Goal: Task Accomplishment & Management: Complete application form

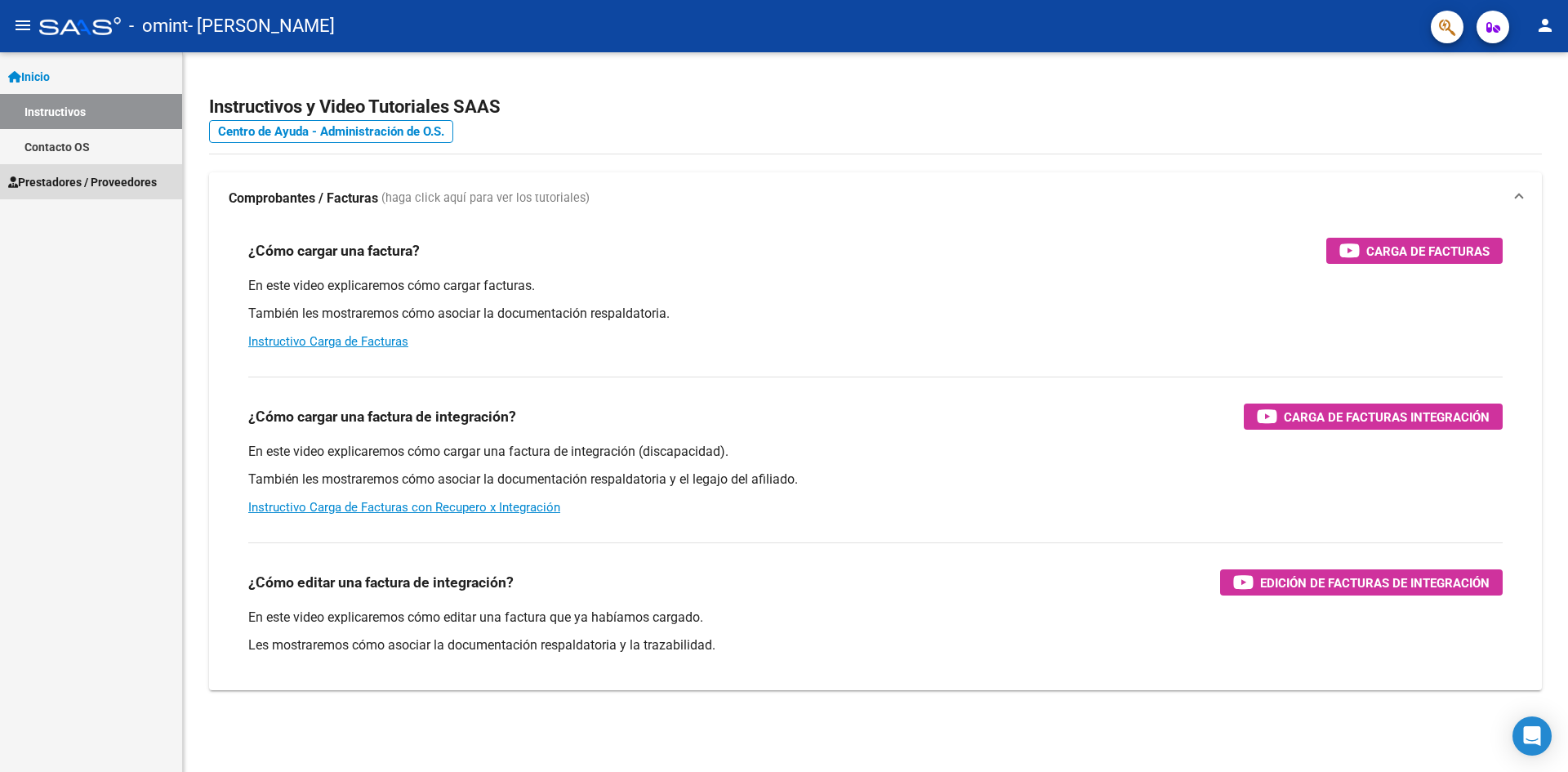
click at [73, 173] on span "Prestadores / Proveedores" at bounding box center [82, 181] width 149 height 18
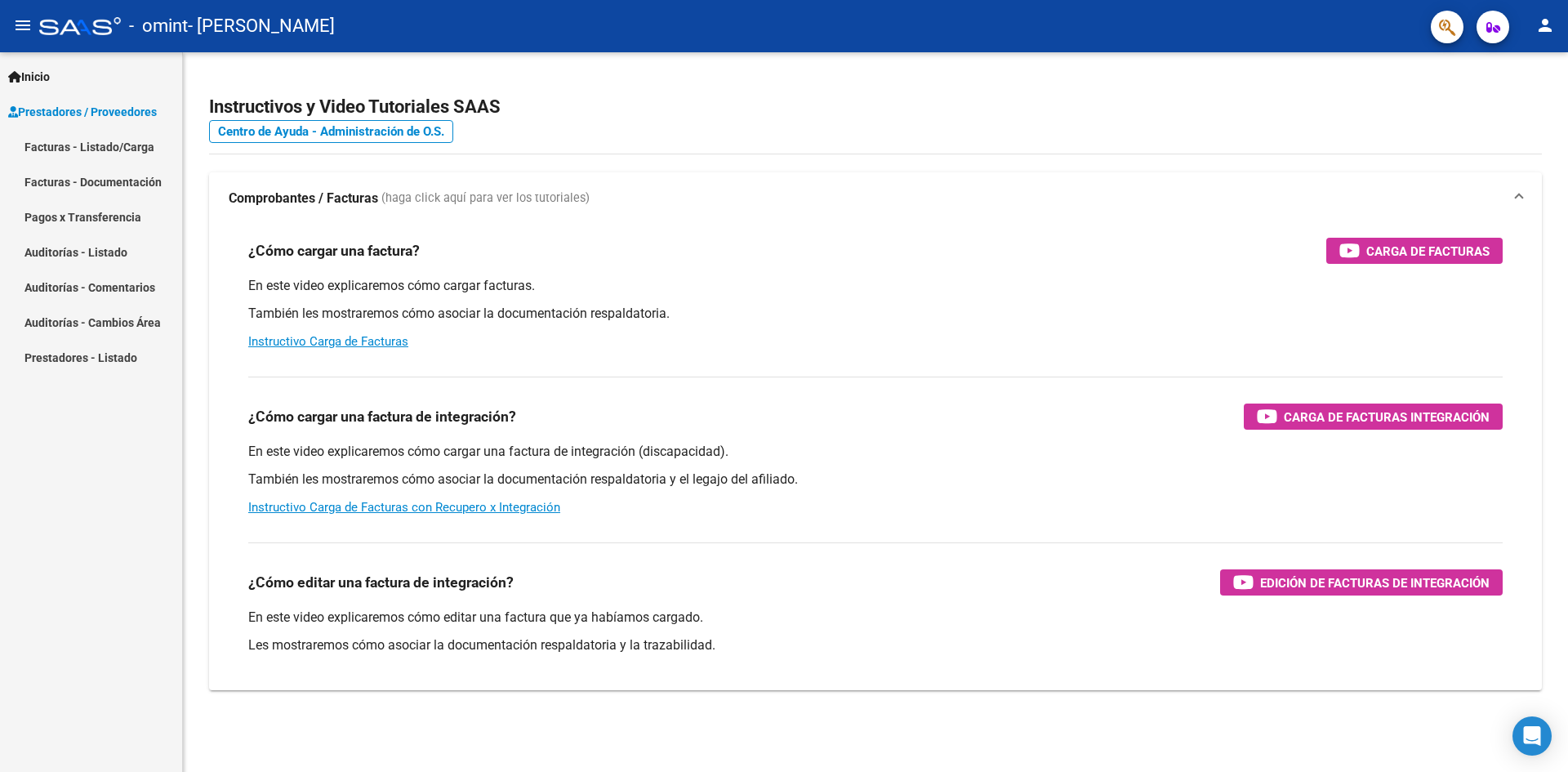
click at [110, 149] on link "Facturas - Listado/Carga" at bounding box center [91, 147] width 182 height 35
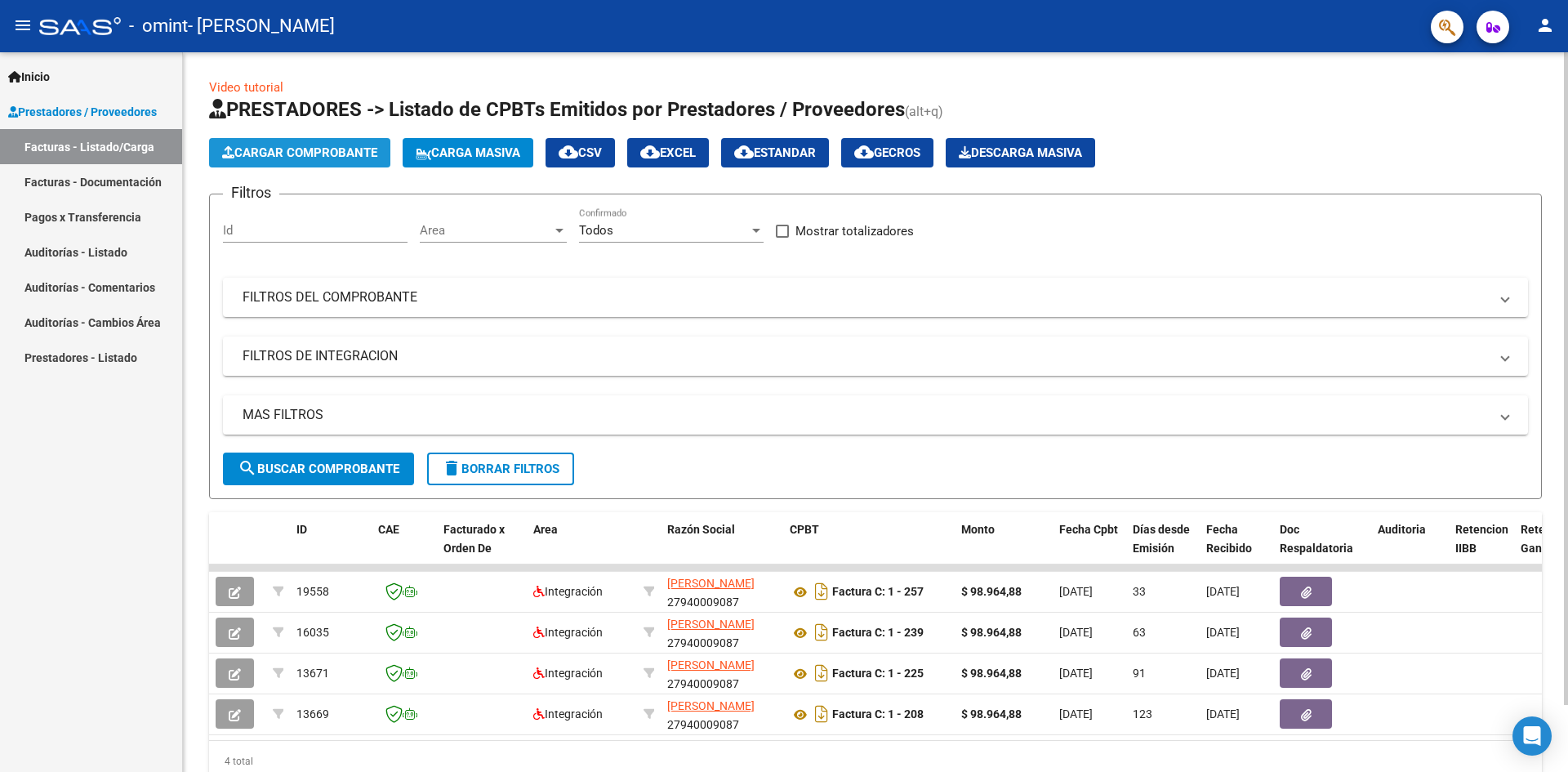
click at [261, 154] on span "Cargar Comprobante" at bounding box center [299, 152] width 155 height 14
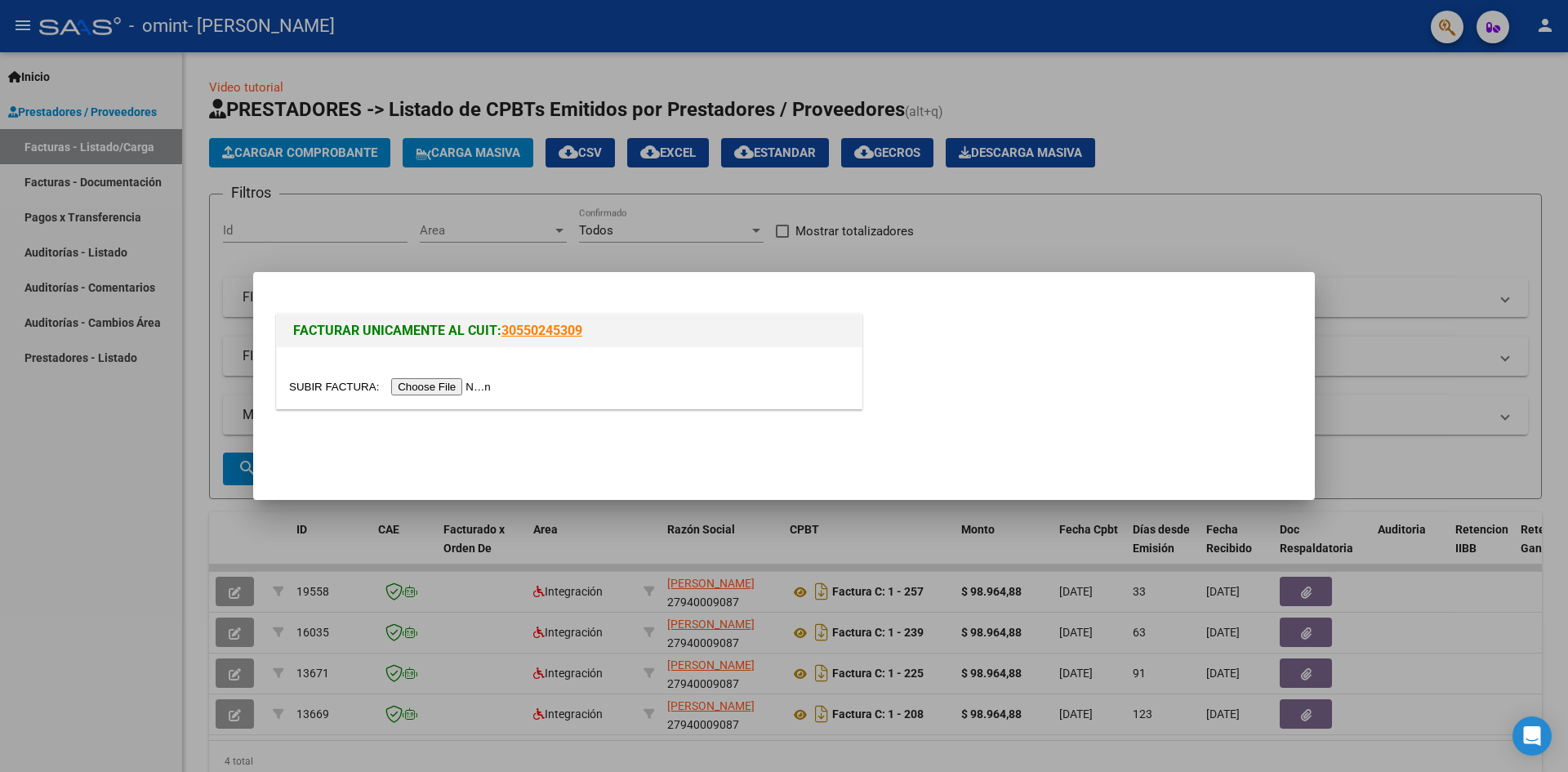
click at [446, 386] on input "file" at bounding box center [393, 387] width 206 height 17
click at [451, 391] on input "file" at bounding box center [393, 387] width 206 height 17
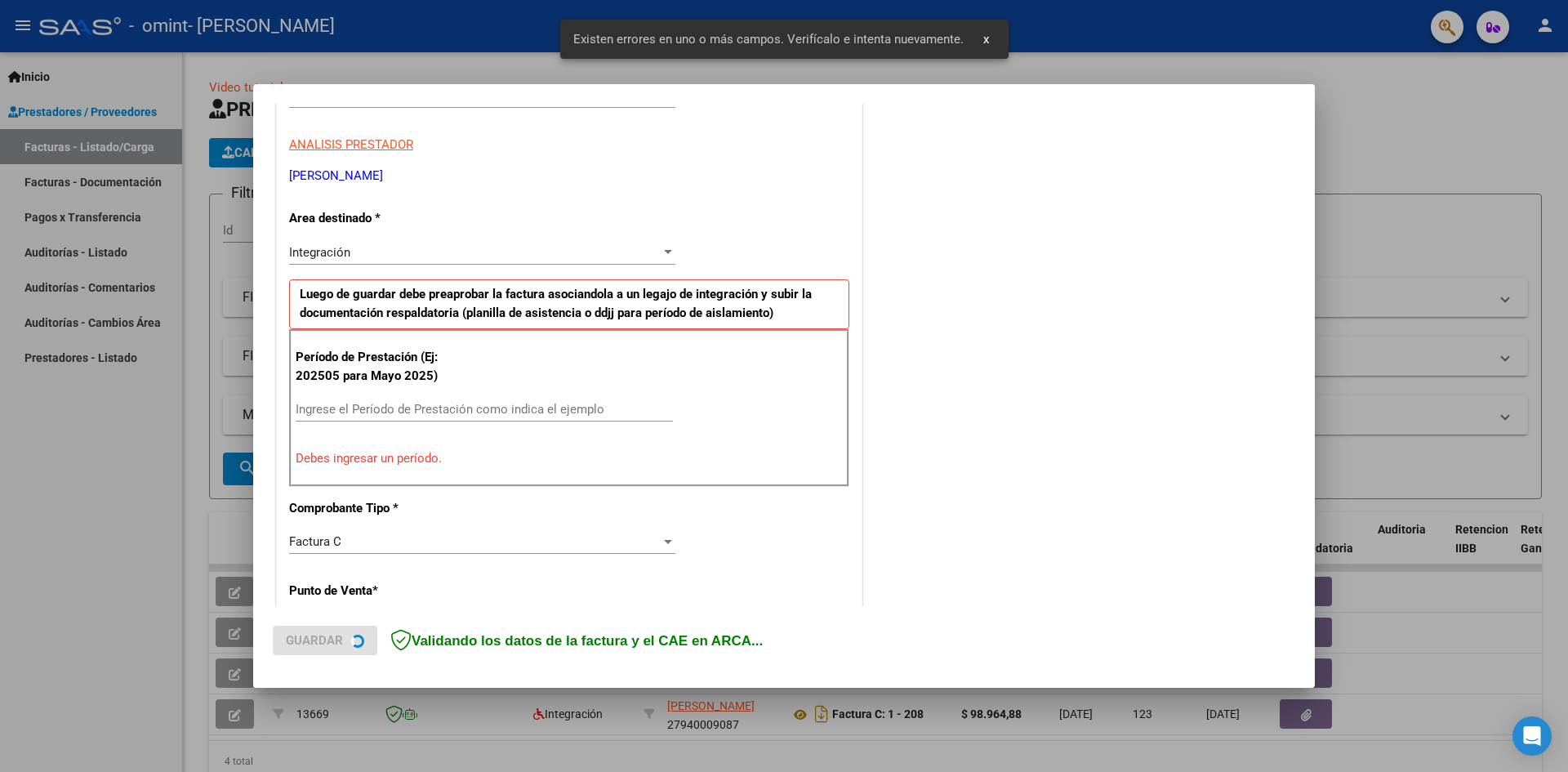
scroll to position [288, 0]
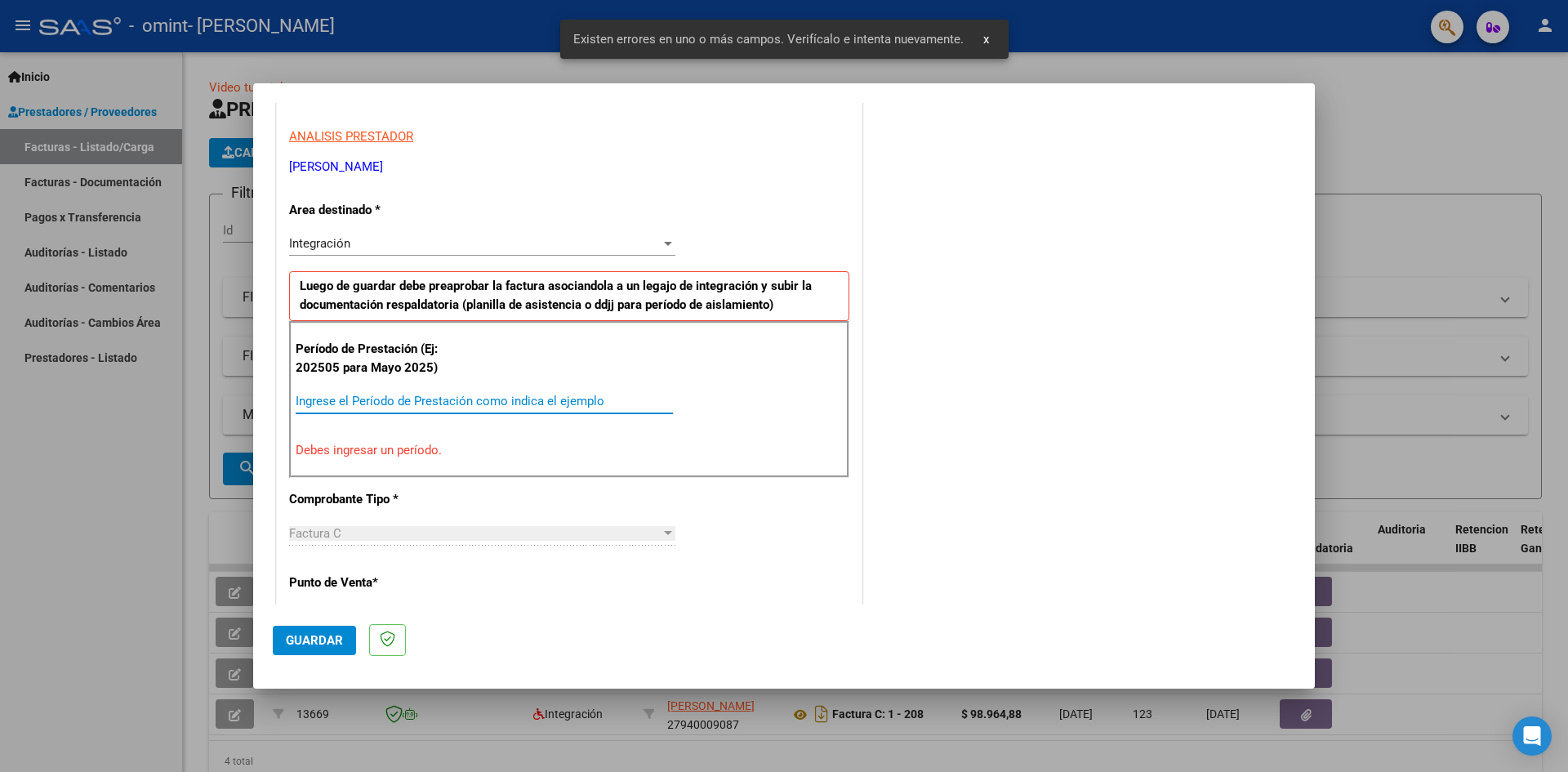
click at [412, 400] on input "Ingrese el Período de Prestación como indica el ejemplo" at bounding box center [483, 400] width 377 height 14
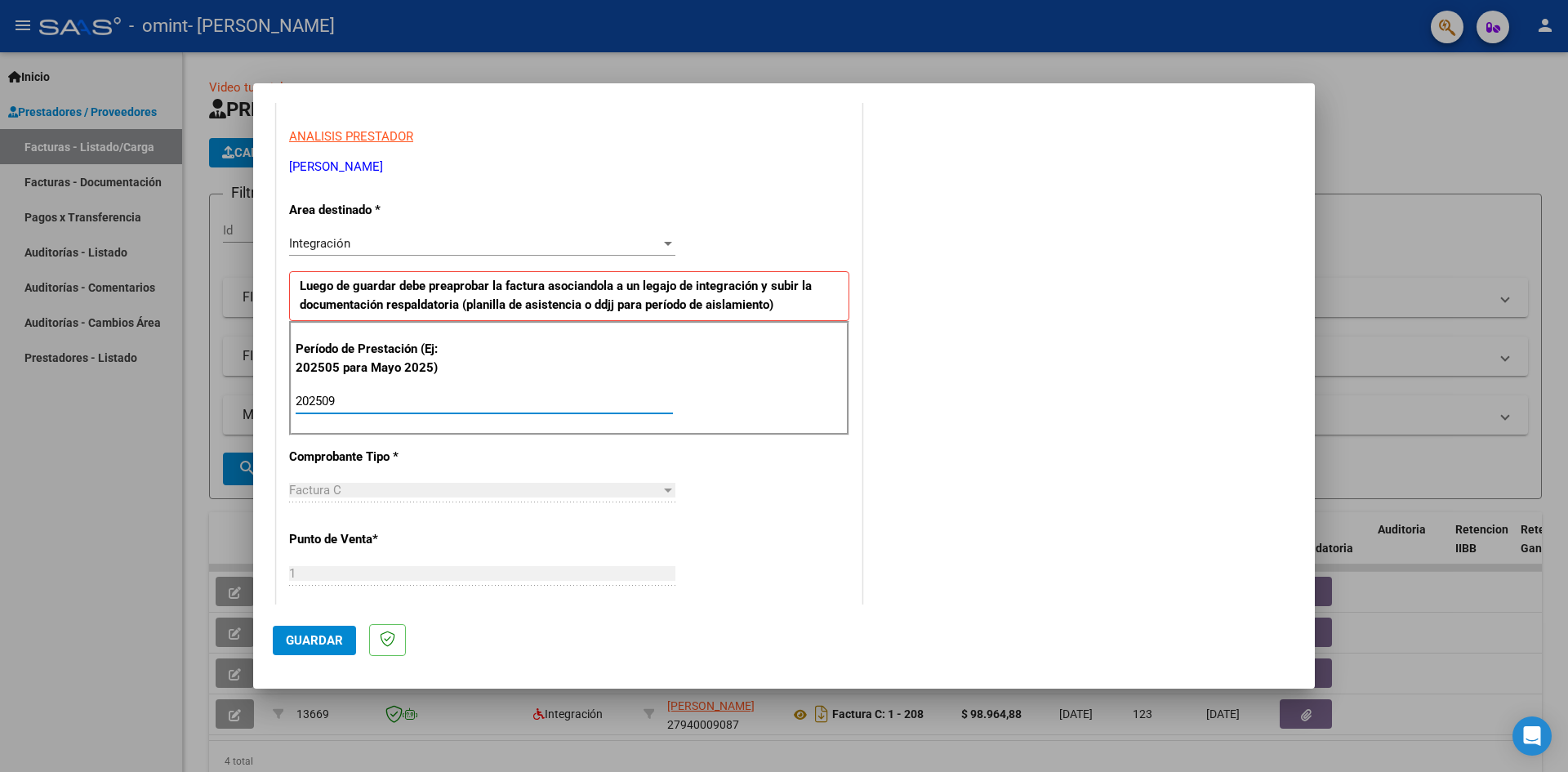
type input "202509"
drag, startPoint x: 1113, startPoint y: 171, endPoint x: 1215, endPoint y: 181, distance: 102.5
click at [1113, 171] on div "COMENTARIOS Comentarios del Prestador / Gerenciador:" at bounding box center [1080, 543] width 429 height 1420
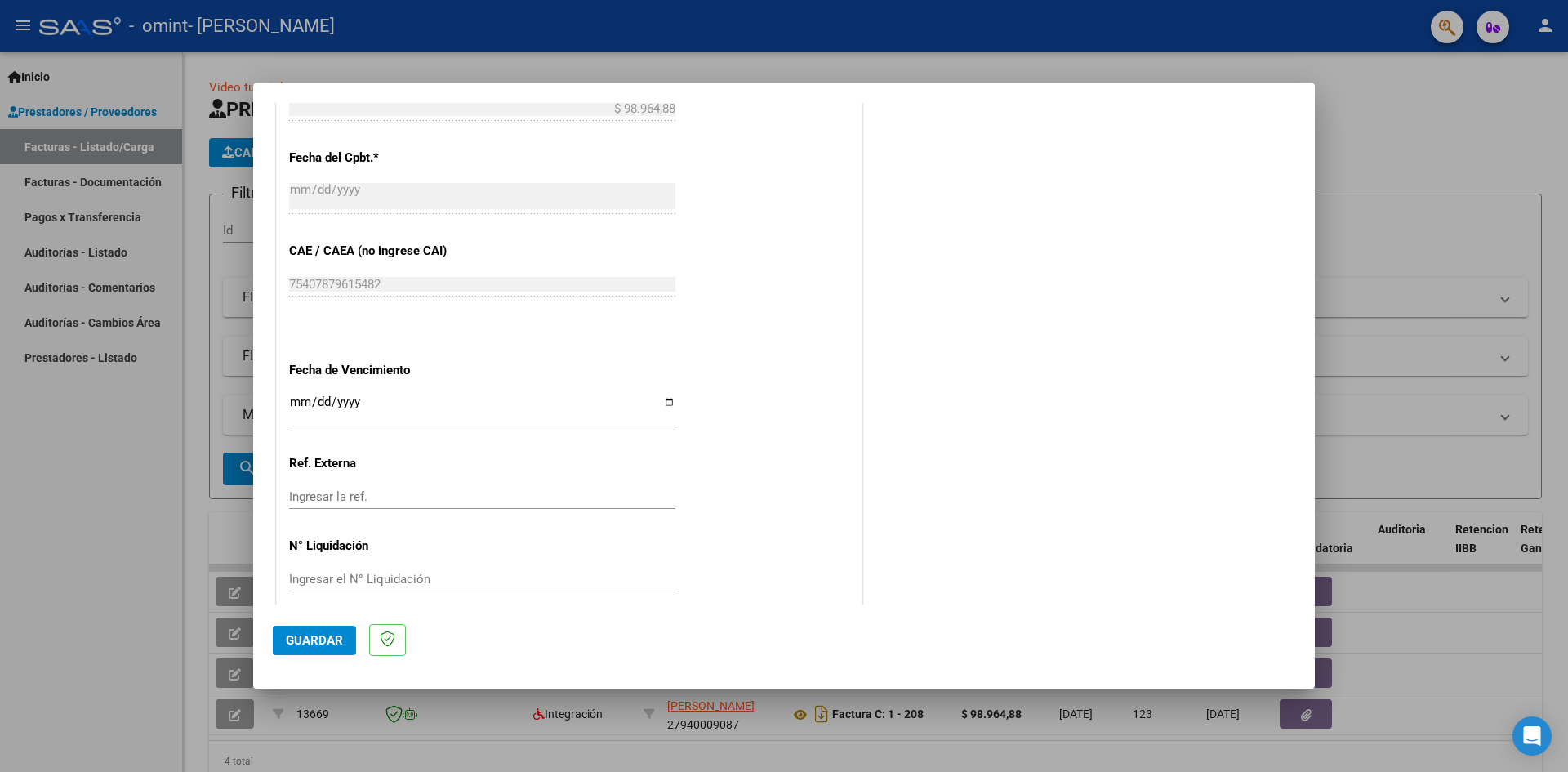
scroll to position [936, 0]
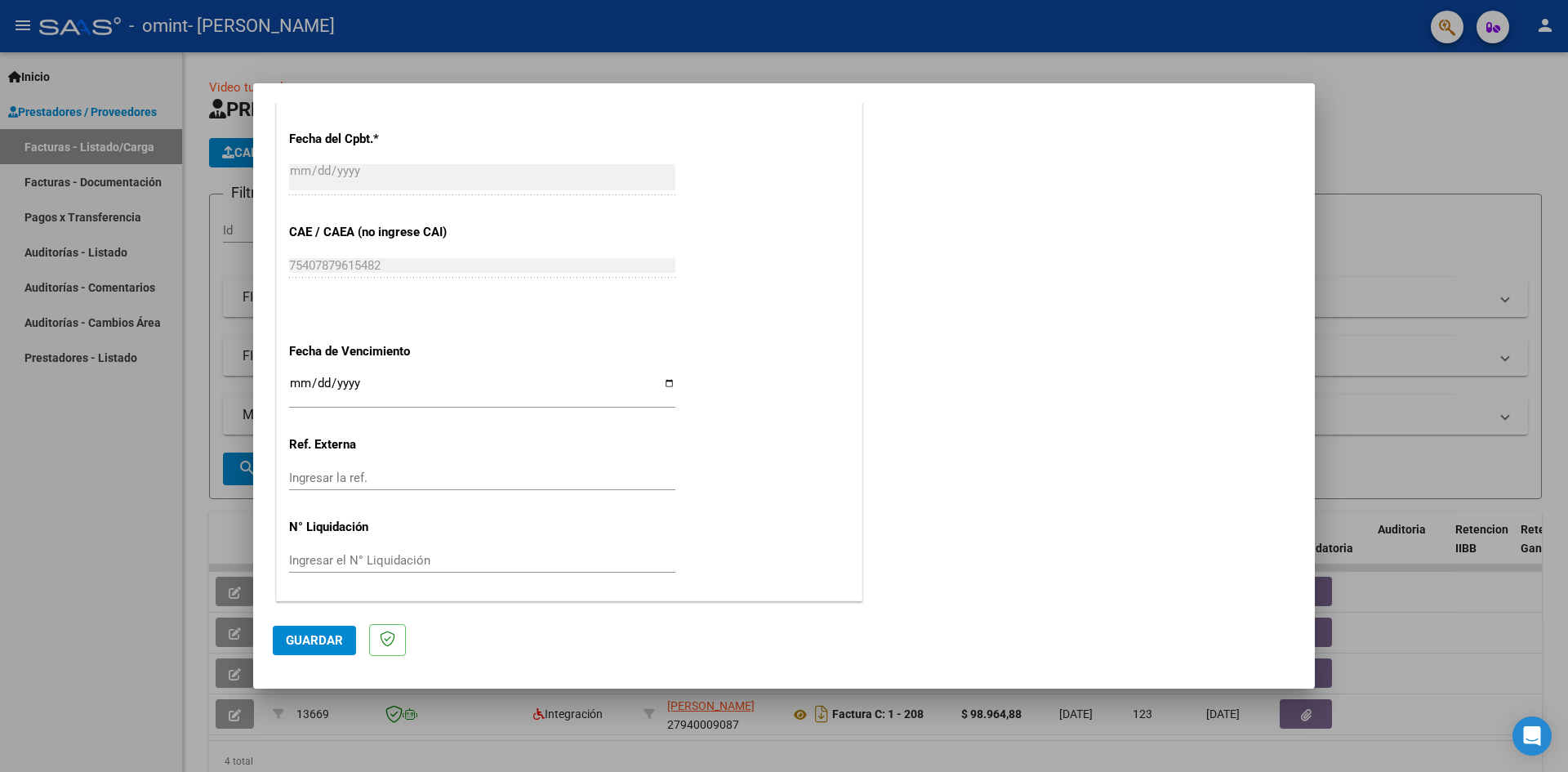
click at [301, 383] on input "Ingresar la fecha" at bounding box center [482, 389] width 386 height 26
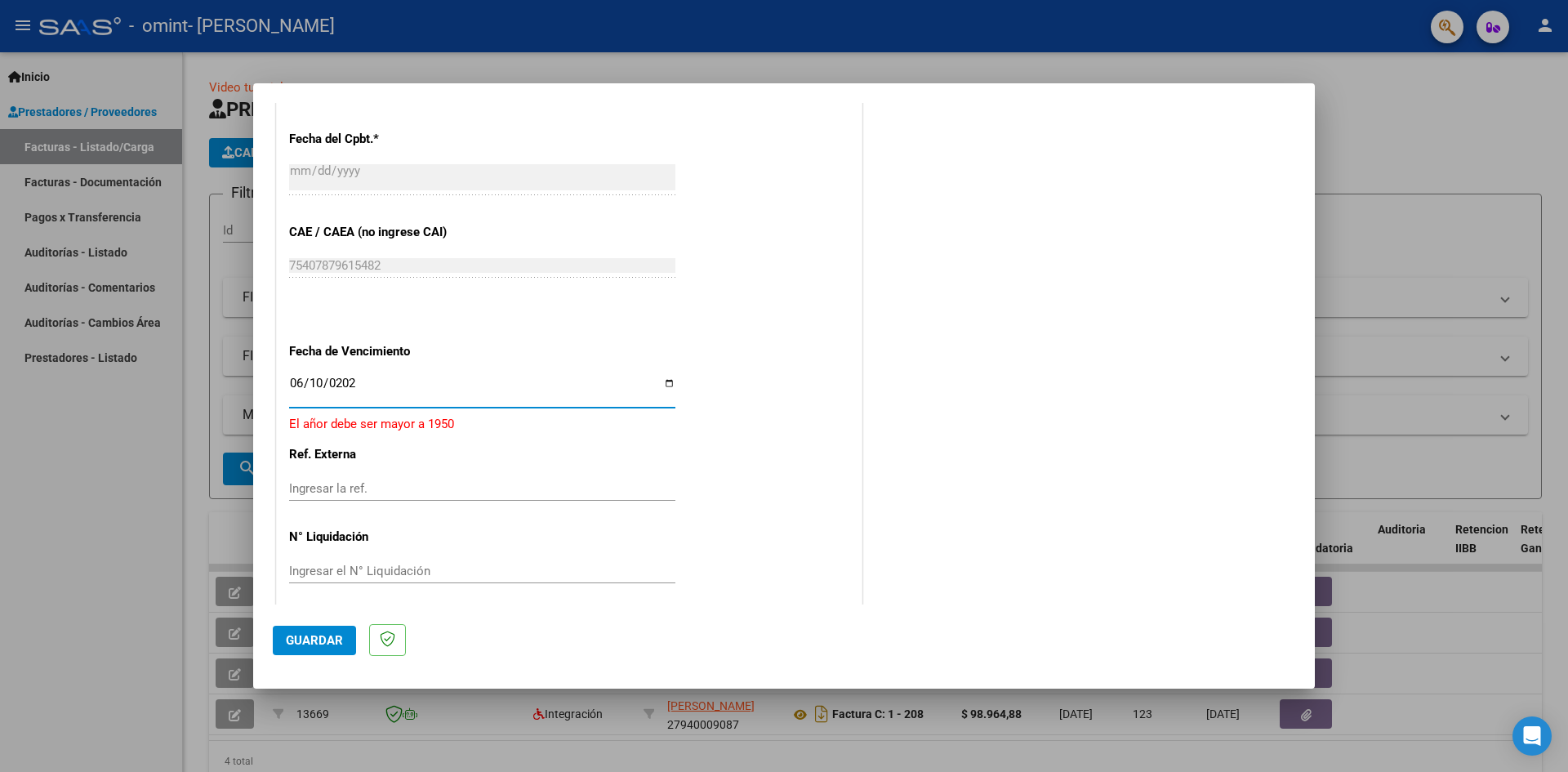
type input "[DATE]"
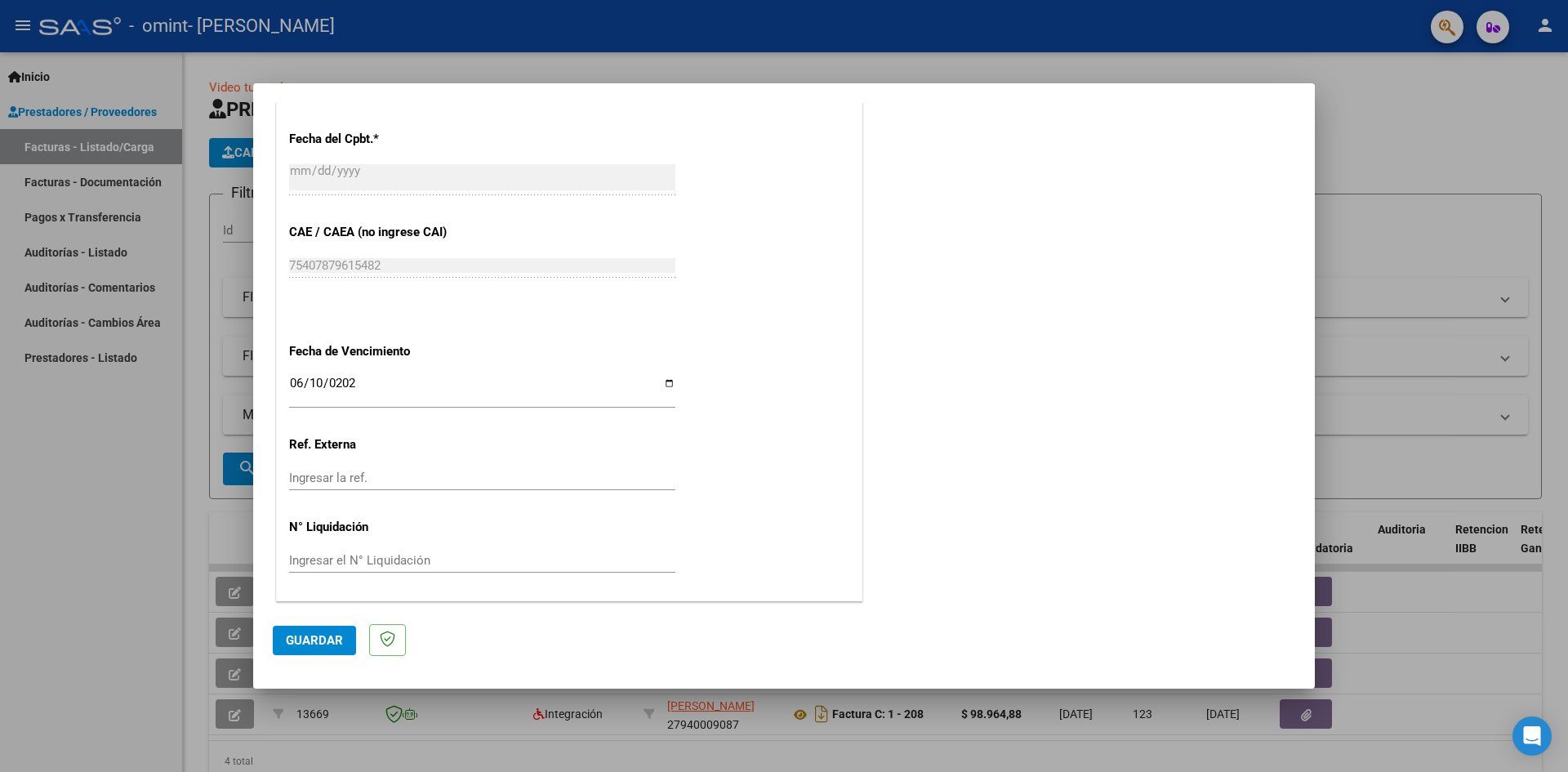
click at [328, 631] on button "Guardar" at bounding box center [315, 640] width 83 height 29
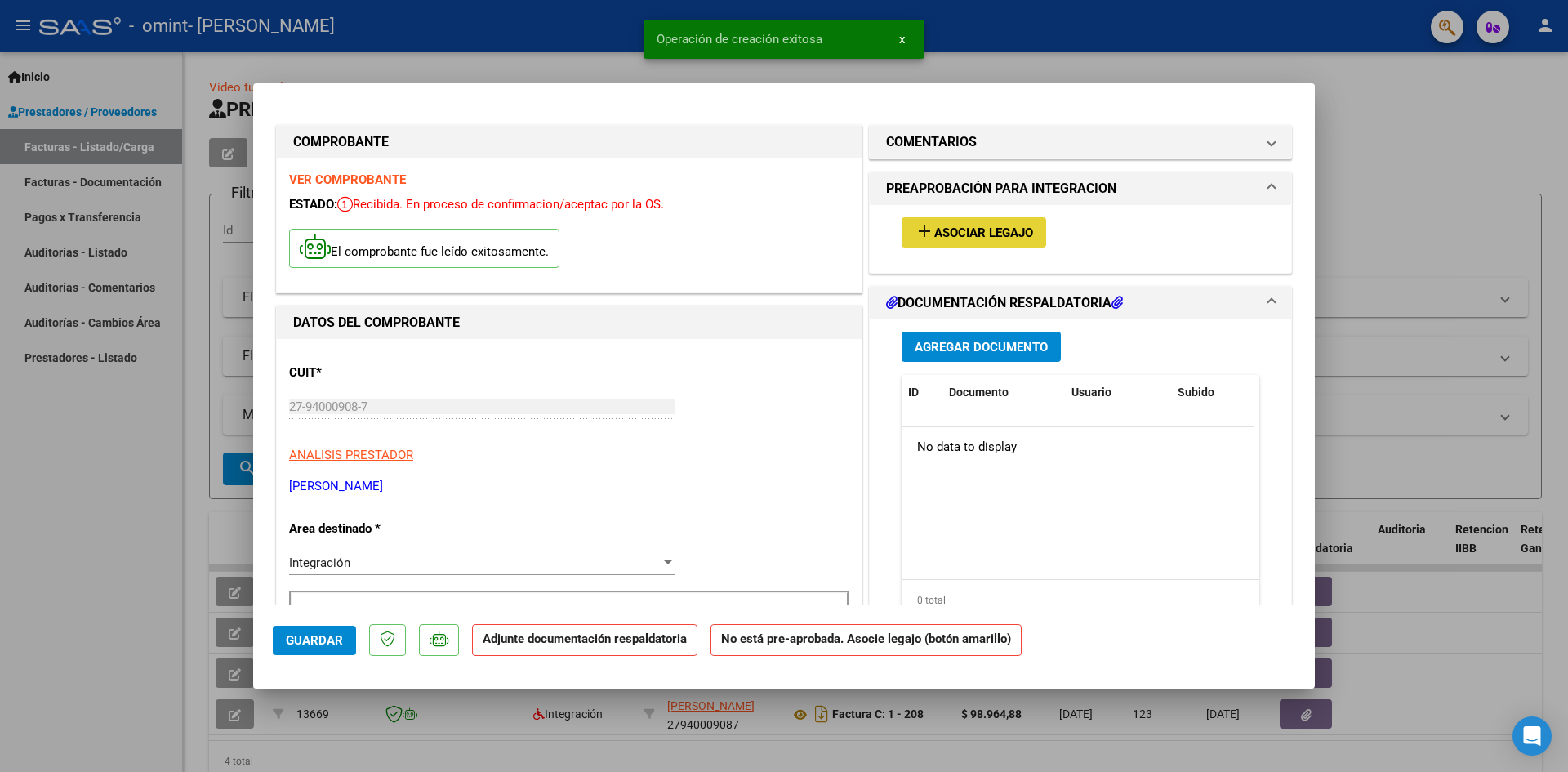
click at [1016, 227] on span "Asociar Legajo" at bounding box center [983, 233] width 98 height 14
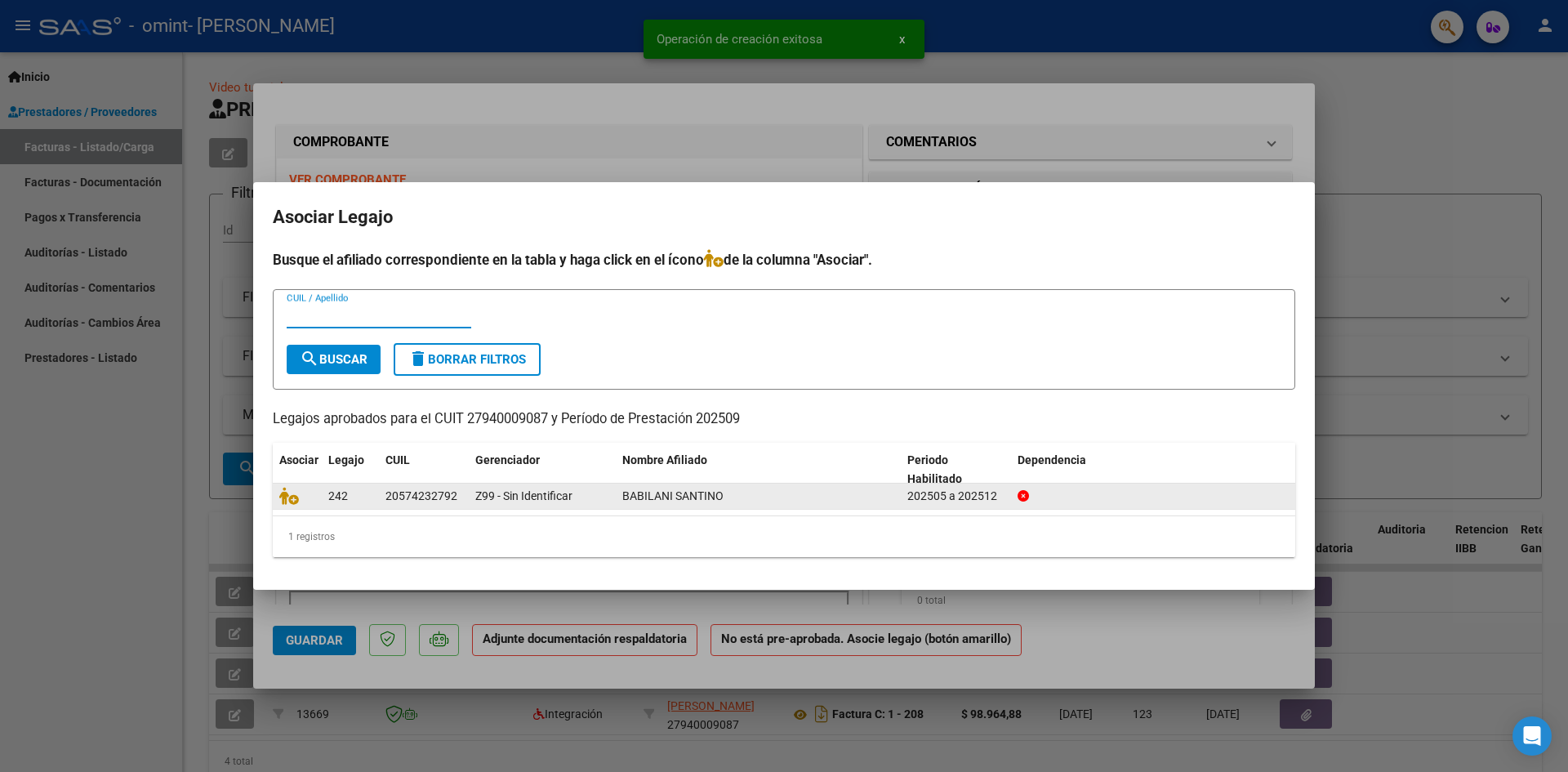
click at [507, 506] on div "Z99 - Sin Identificar" at bounding box center [542, 495] width 134 height 18
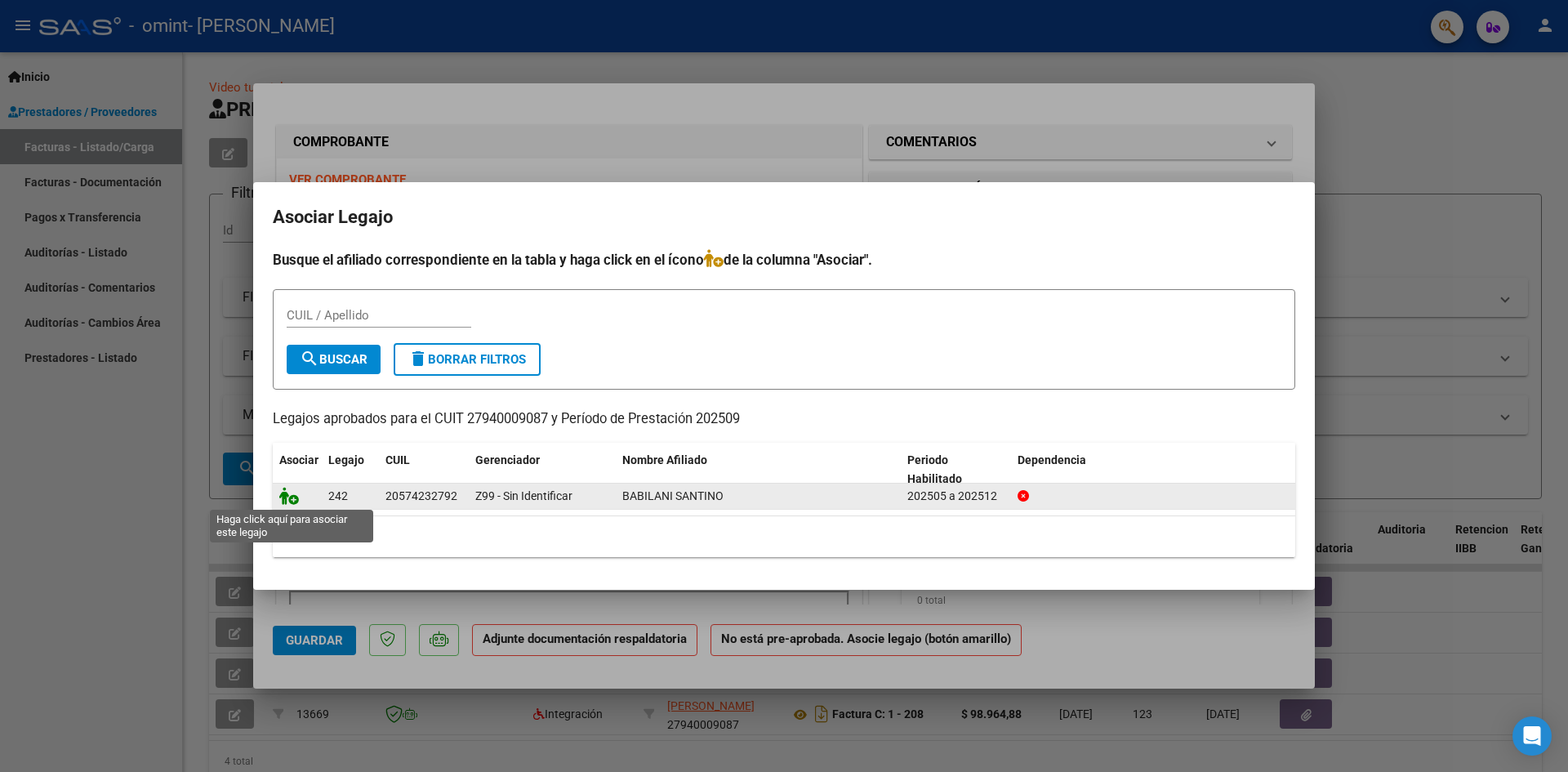
click at [291, 504] on icon at bounding box center [289, 495] width 19 height 18
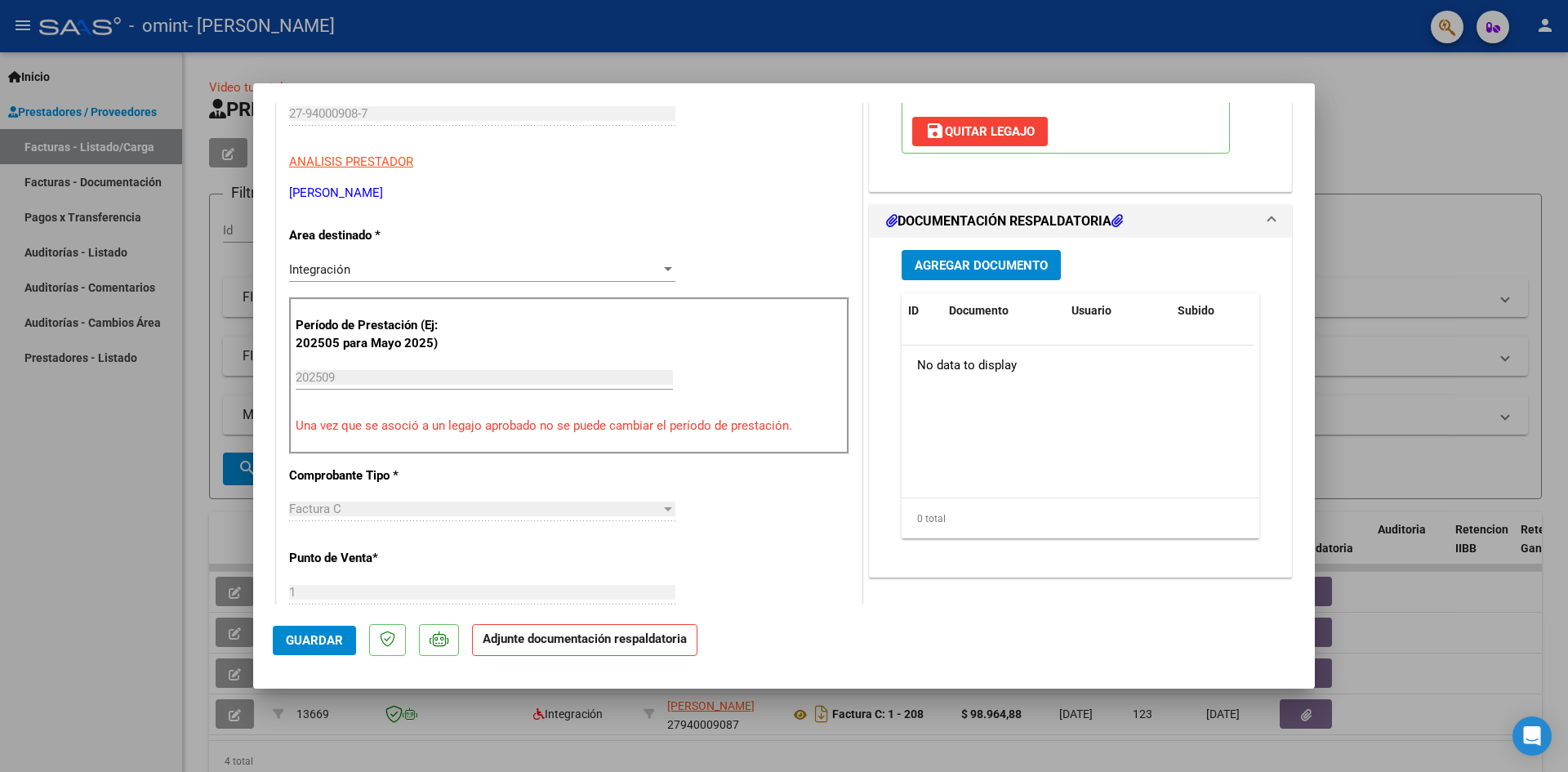
scroll to position [306, 0]
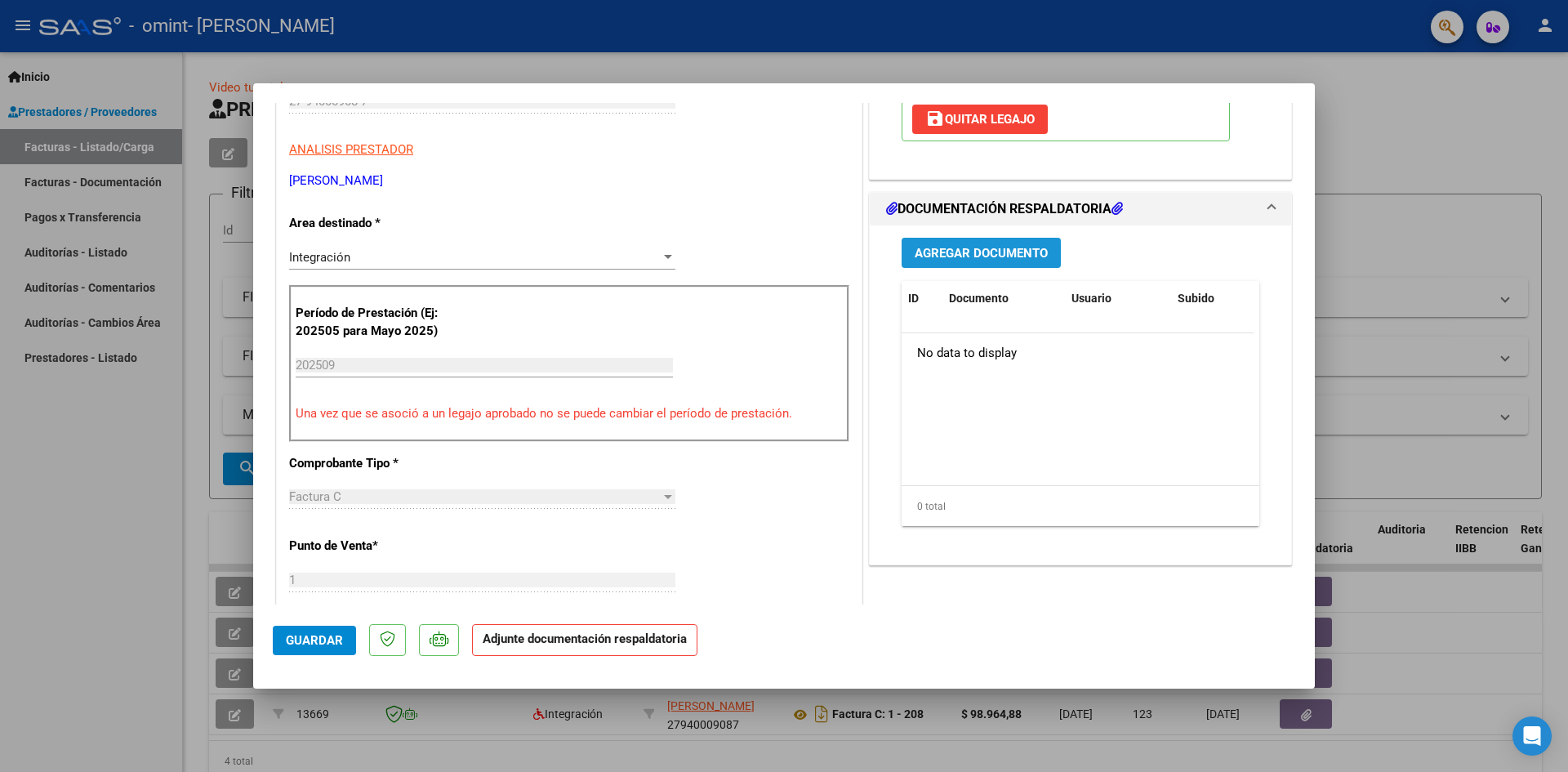
click at [939, 259] on span "Agregar Documento" at bounding box center [981, 253] width 133 height 14
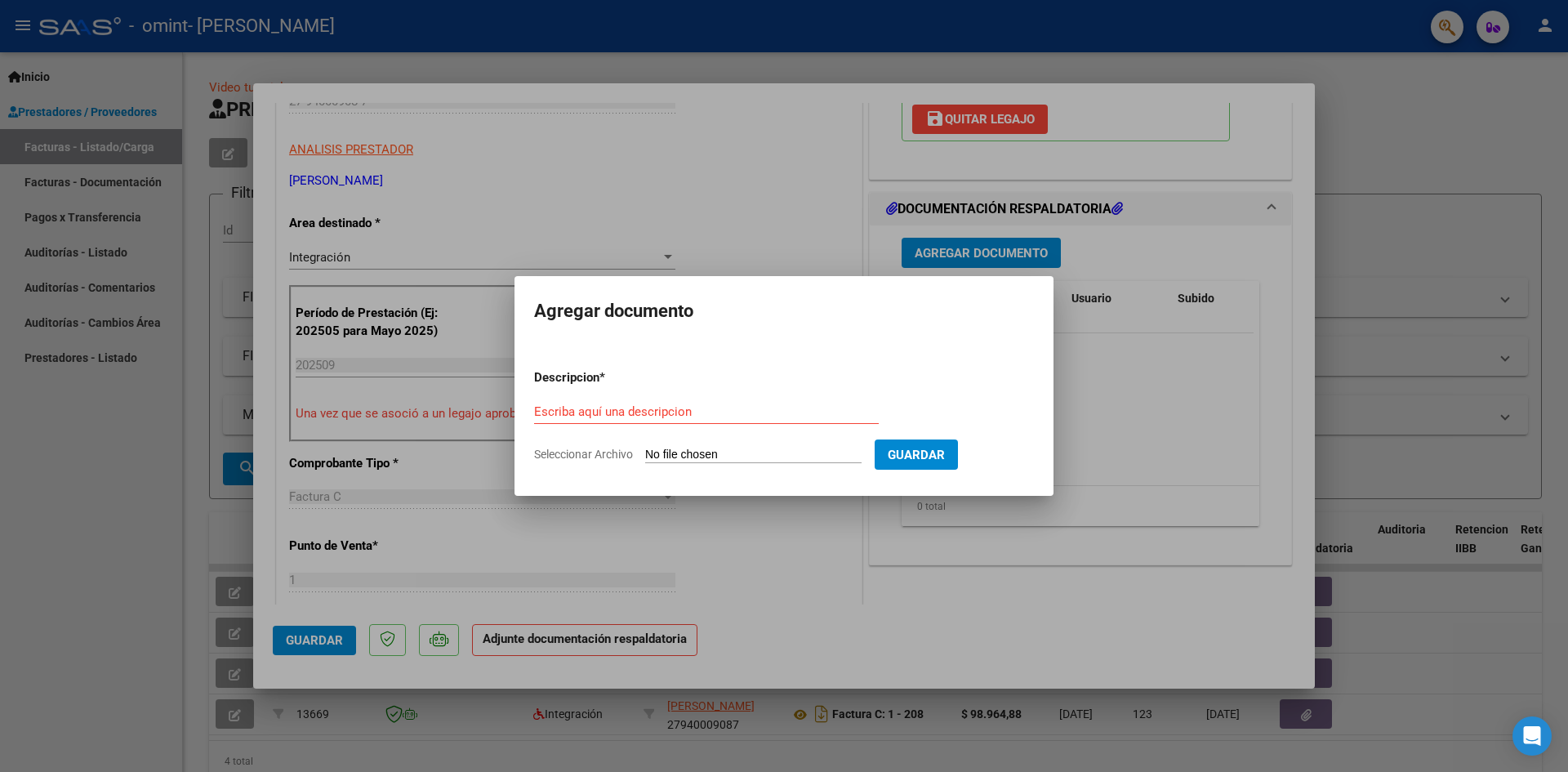
click at [743, 458] on input "Seleccionar Archivo" at bounding box center [754, 455] width 216 height 15
type input "C:\fakepath\Documento sin título (48).pdf"
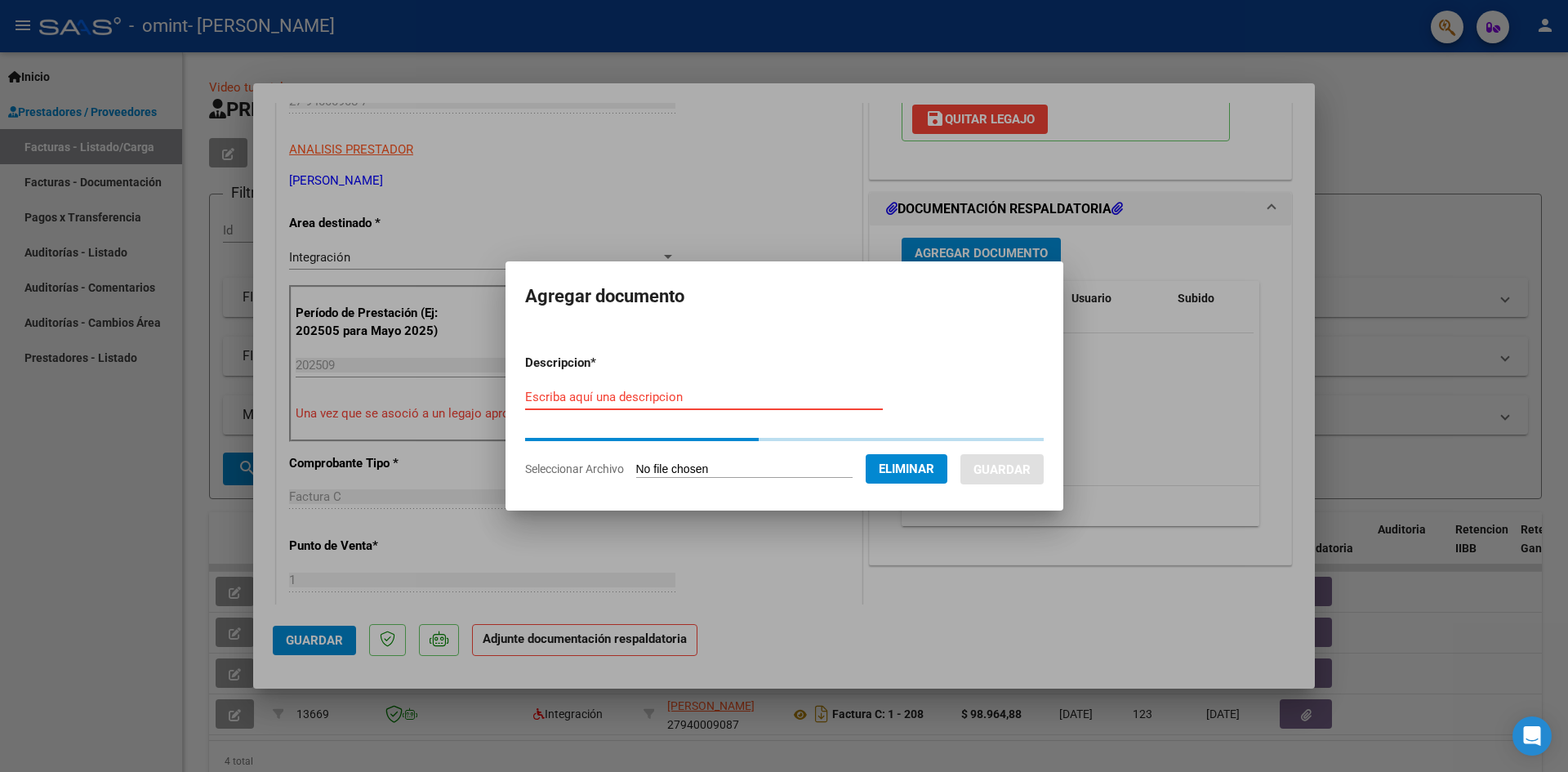
click at [657, 393] on input "Escriba aquí una descripcion" at bounding box center [703, 397] width 358 height 14
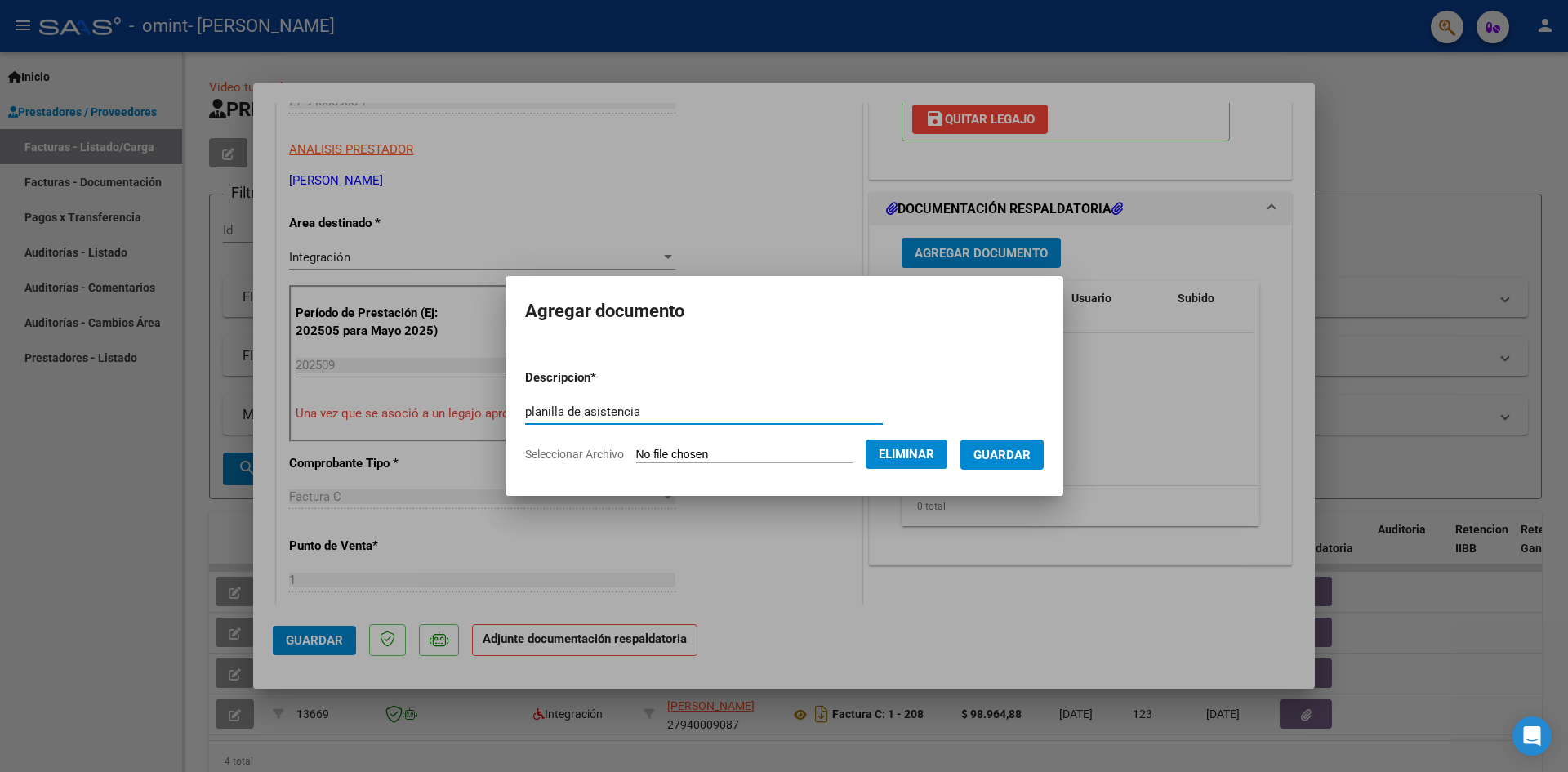
type input "planilla de asistencia"
click at [1017, 442] on button "Guardar" at bounding box center [1002, 454] width 83 height 30
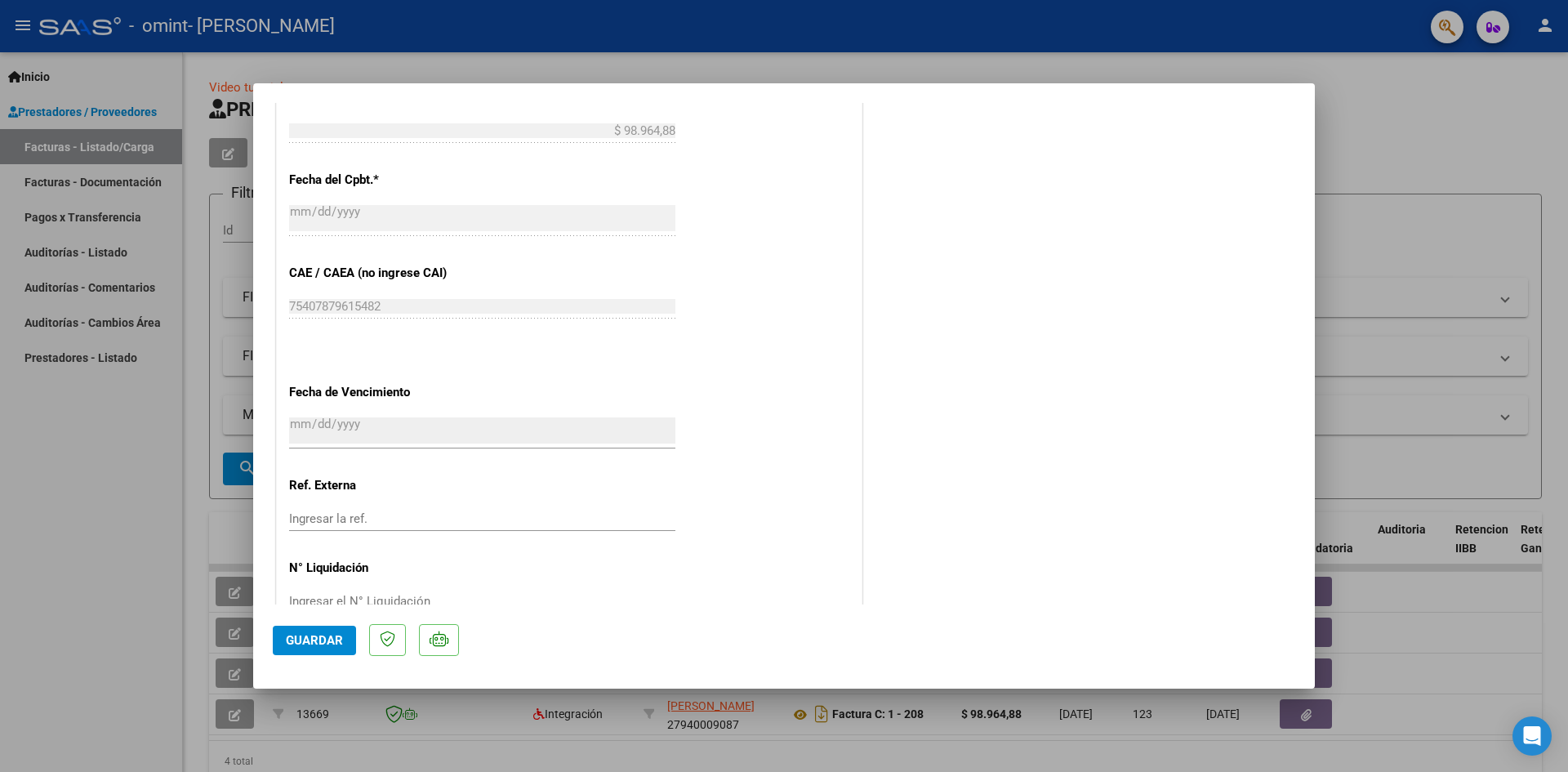
scroll to position [960, 0]
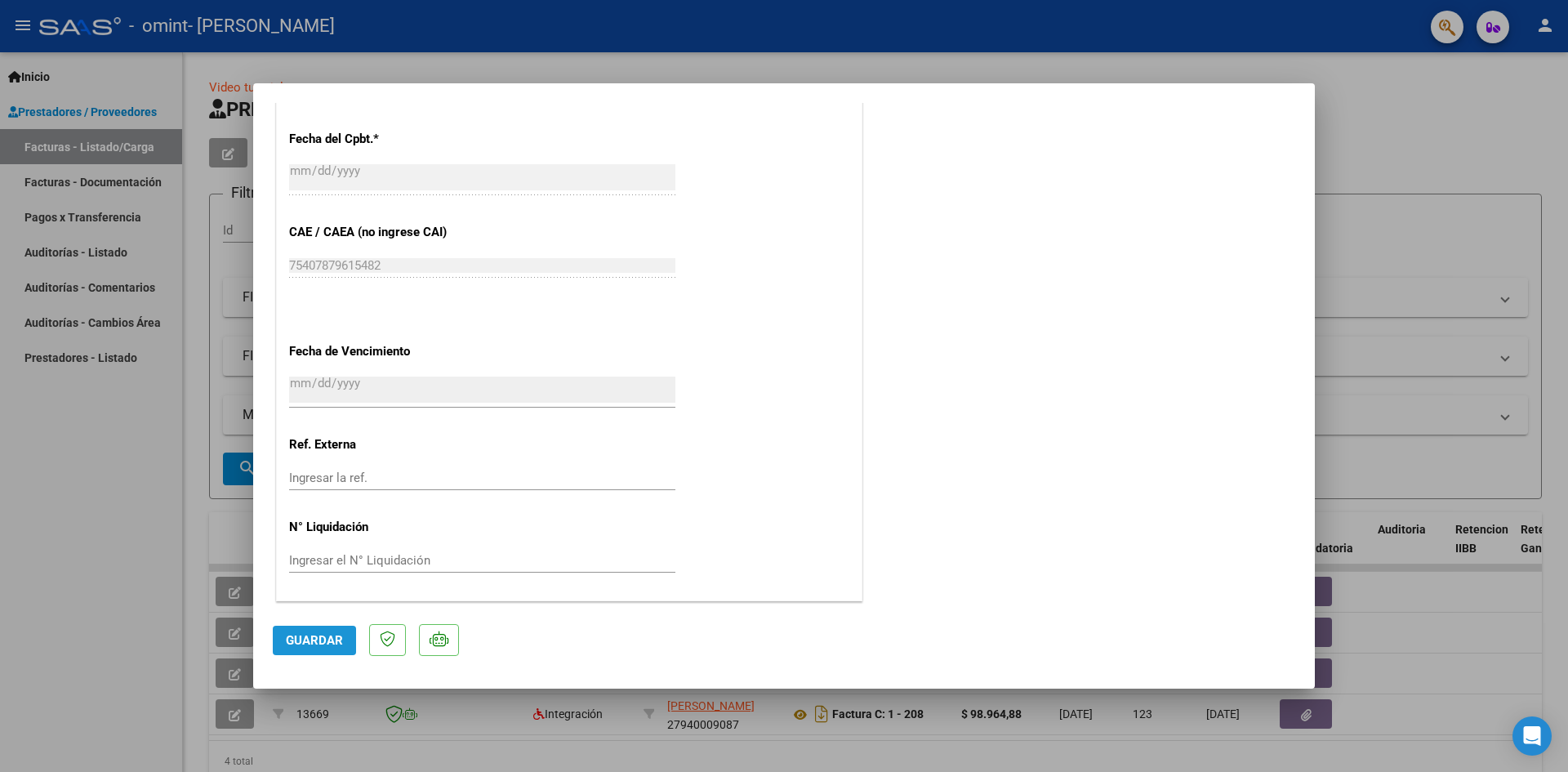
click at [338, 646] on span "Guardar" at bounding box center [314, 640] width 57 height 14
click at [980, 65] on div at bounding box center [784, 386] width 1568 height 772
type input "$ 0,00"
